Goal: Task Accomplishment & Management: Manage account settings

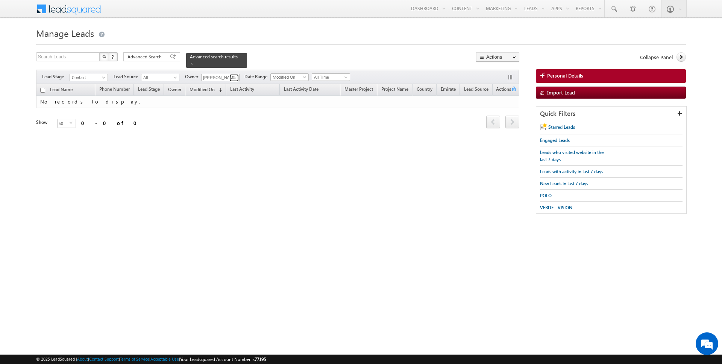
click at [232, 77] on span at bounding box center [235, 78] width 6 height 6
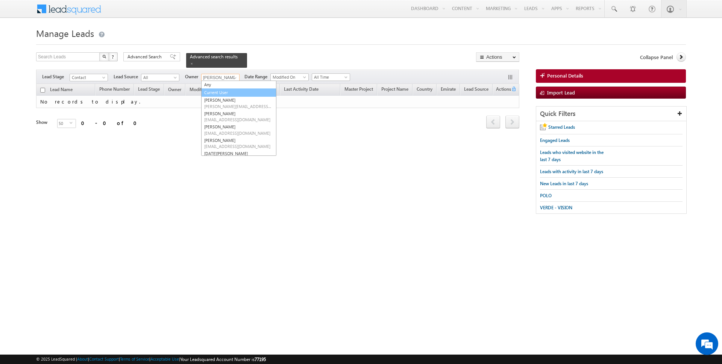
click at [218, 90] on link "Current User" at bounding box center [238, 92] width 75 height 9
type input "Current User"
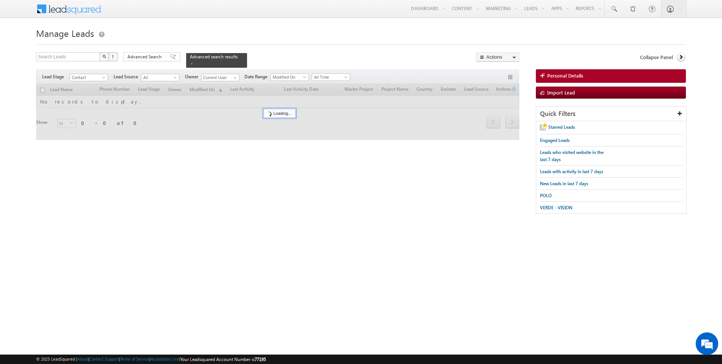
click at [267, 55] on div "Search Leads X ? 0 results found Advanced Search Advanced Search Advanced searc…" at bounding box center [277, 59] width 483 height 15
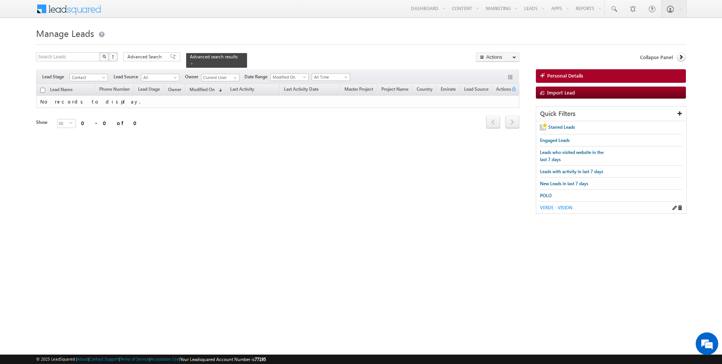
click at [549, 207] on span "VERDE - VISION" at bounding box center [556, 208] width 32 height 6
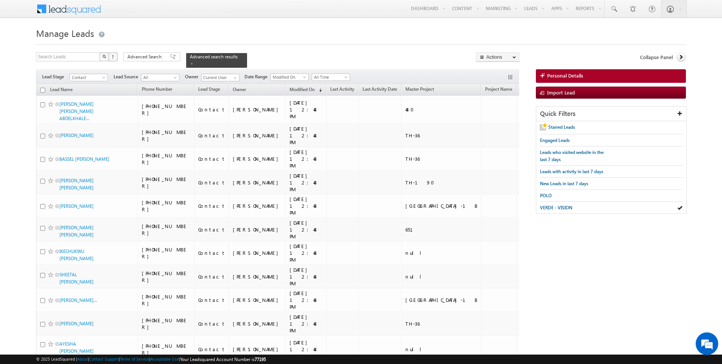
click at [44, 89] on input "checkbox" at bounding box center [42, 90] width 5 height 5
checkbox input "true"
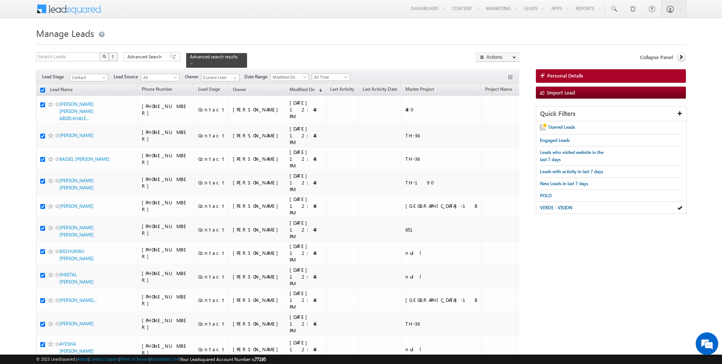
checkbox input "true"
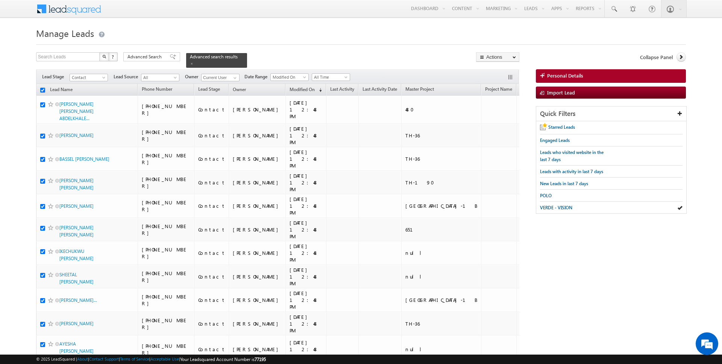
checkbox input "true"
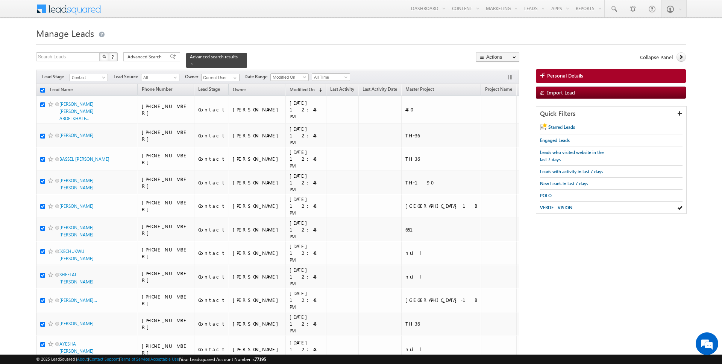
checkbox input "true"
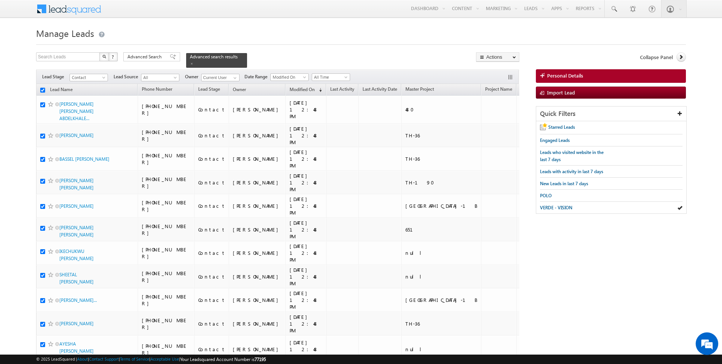
checkbox input "true"
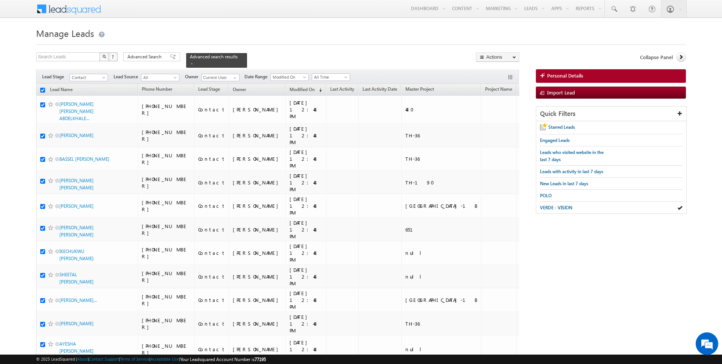
checkbox input "true"
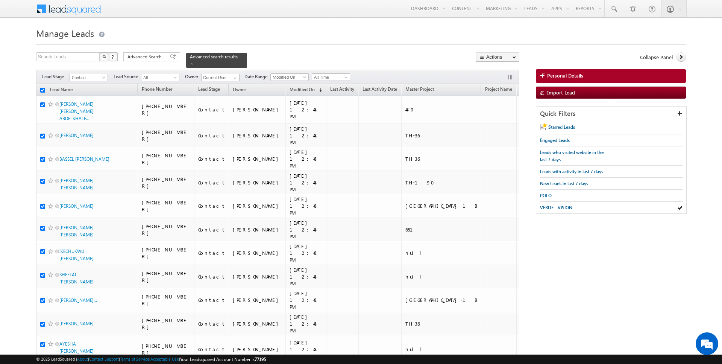
checkbox input "true"
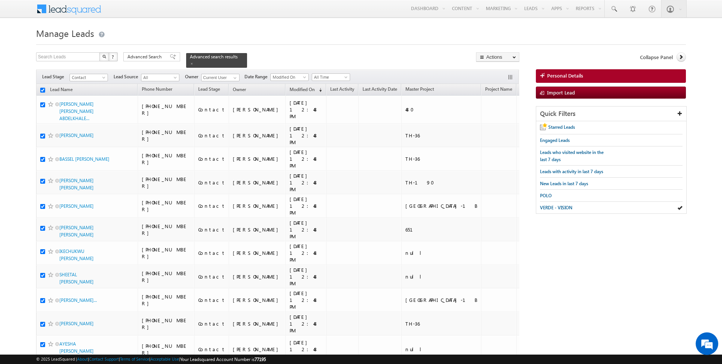
checkbox input "true"
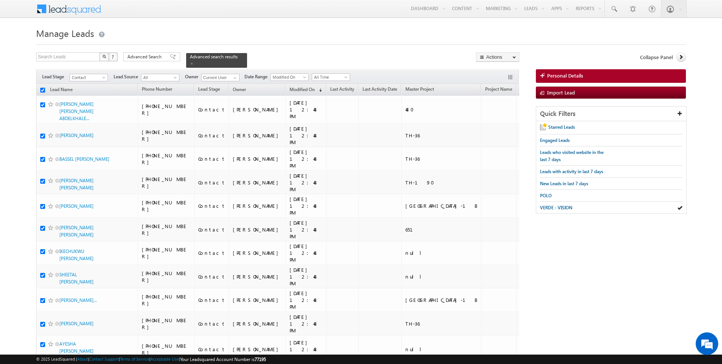
checkbox input "true"
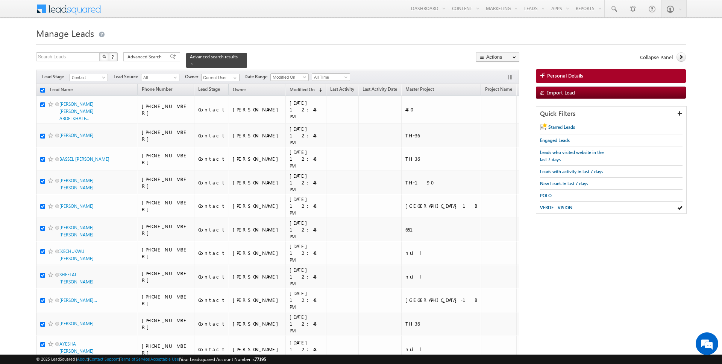
checkbox input "true"
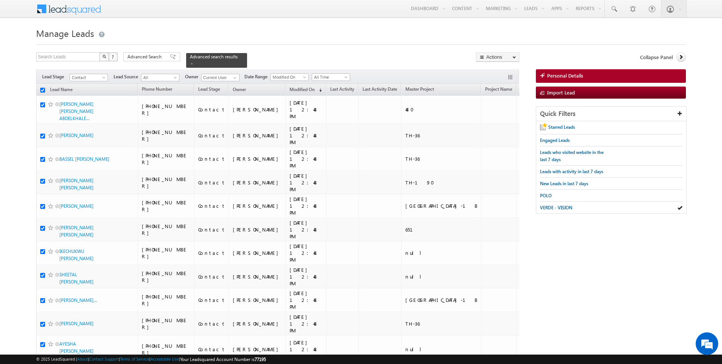
checkbox input "true"
click at [494, 119] on link "Change Owner" at bounding box center [497, 121] width 42 height 9
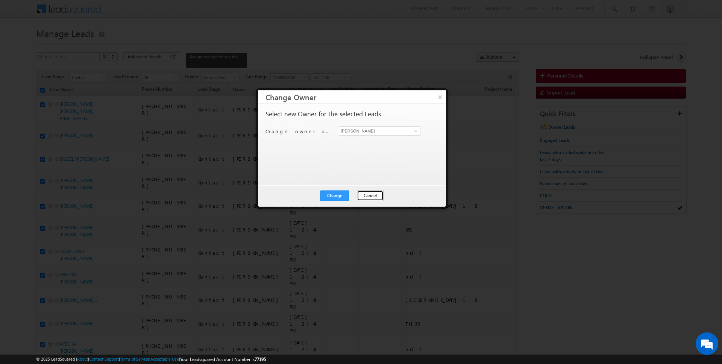
click at [367, 197] on button "Cancel" at bounding box center [370, 195] width 27 height 11
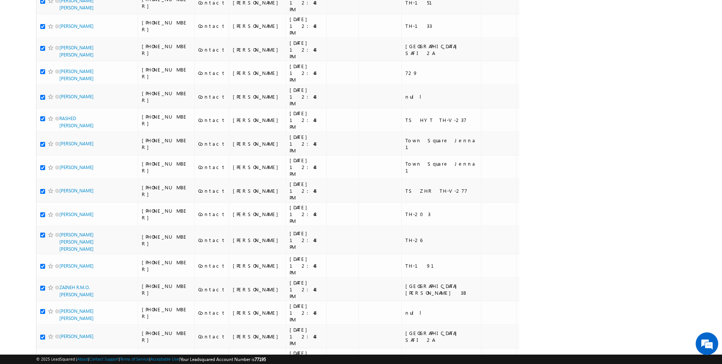
scroll to position [816, 0]
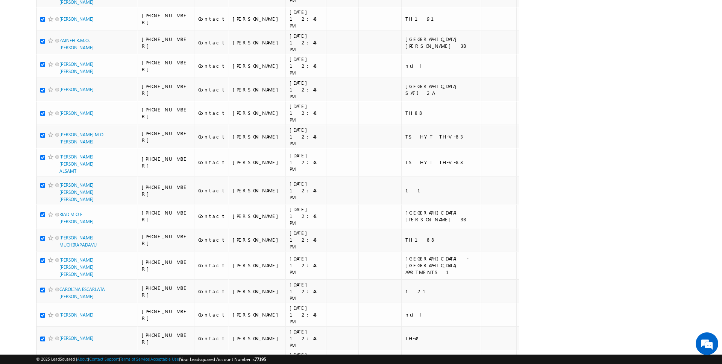
click at [62, 334] on li "25" at bounding box center [62, 335] width 18 height 8
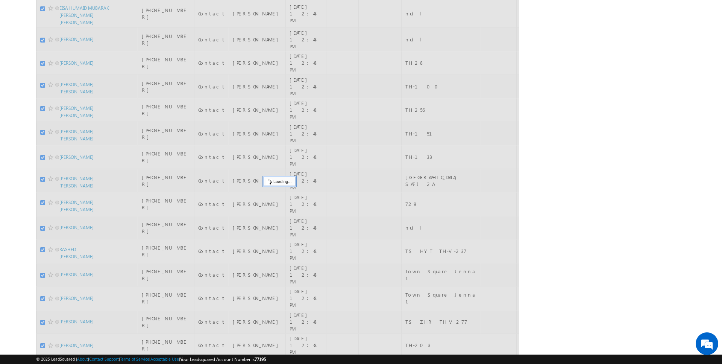
scroll to position [0, 0]
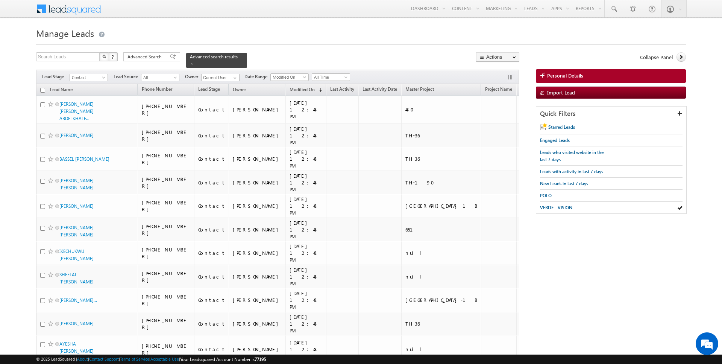
click at [42, 89] on input "checkbox" at bounding box center [42, 90] width 5 height 5
checkbox input "true"
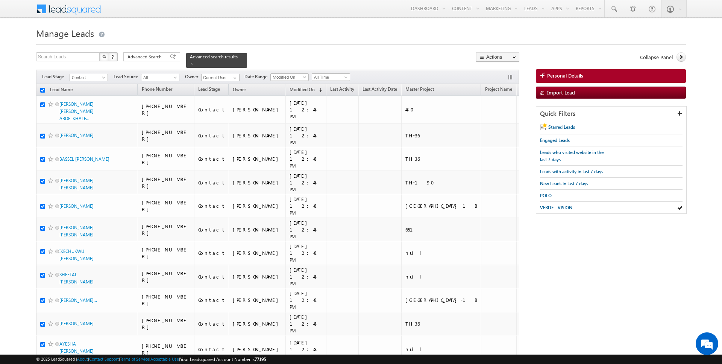
checkbox input "true"
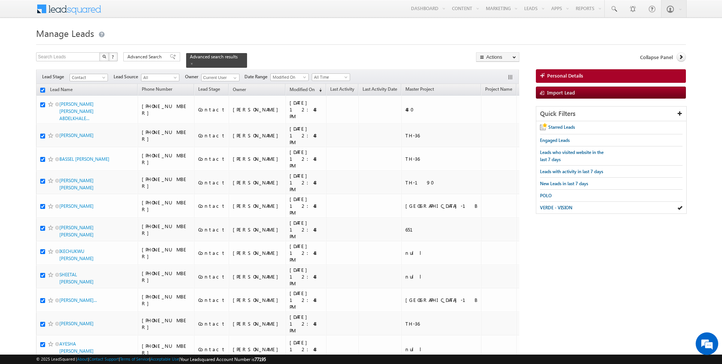
checkbox input "true"
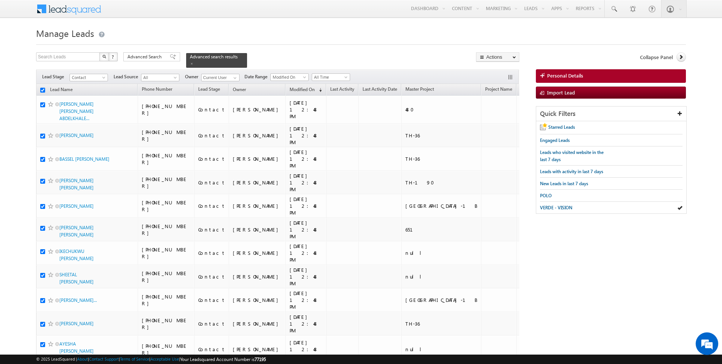
checkbox input "true"
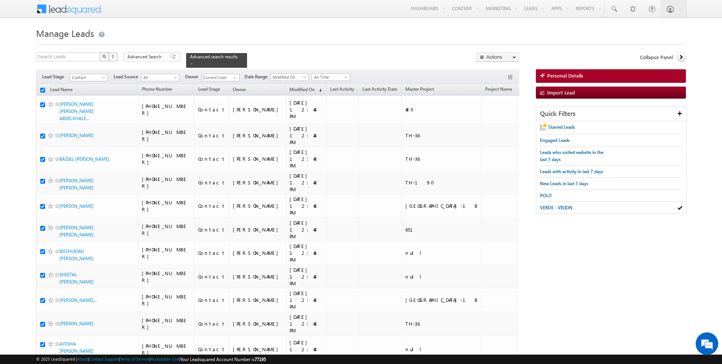
checkbox input "true"
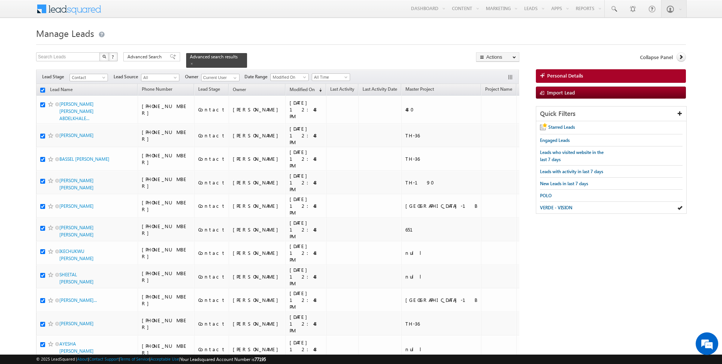
checkbox input "true"
click at [499, 120] on link "Change Owner" at bounding box center [497, 121] width 42 height 9
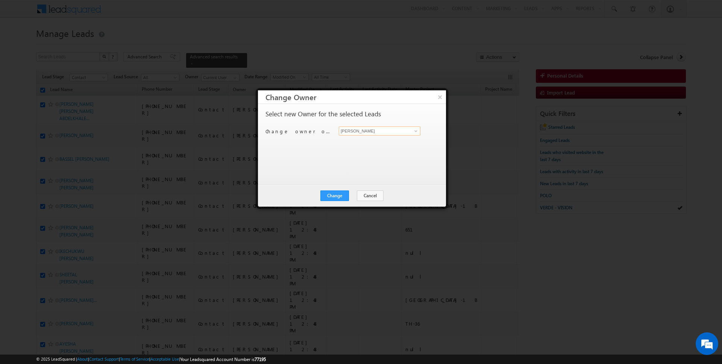
click at [366, 133] on input "[PERSON_NAME]" at bounding box center [380, 130] width 82 height 9
type input "Kartik Sharma"
click at [340, 187] on div "Change Cancel Close" at bounding box center [352, 196] width 188 height 22
click at [340, 194] on button "Change" at bounding box center [334, 195] width 29 height 11
click at [354, 195] on button "Close" at bounding box center [353, 195] width 24 height 11
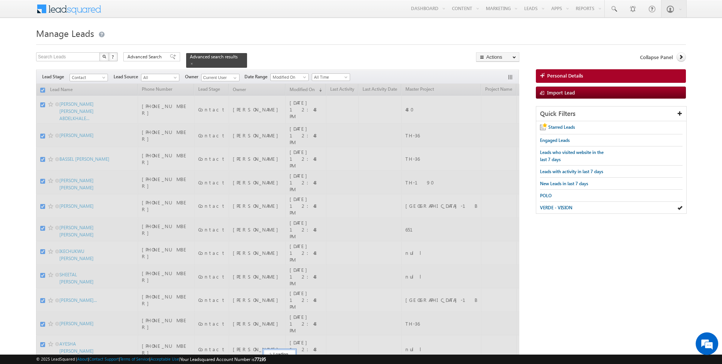
checkbox input "false"
